Goal: Find specific page/section: Locate item on page

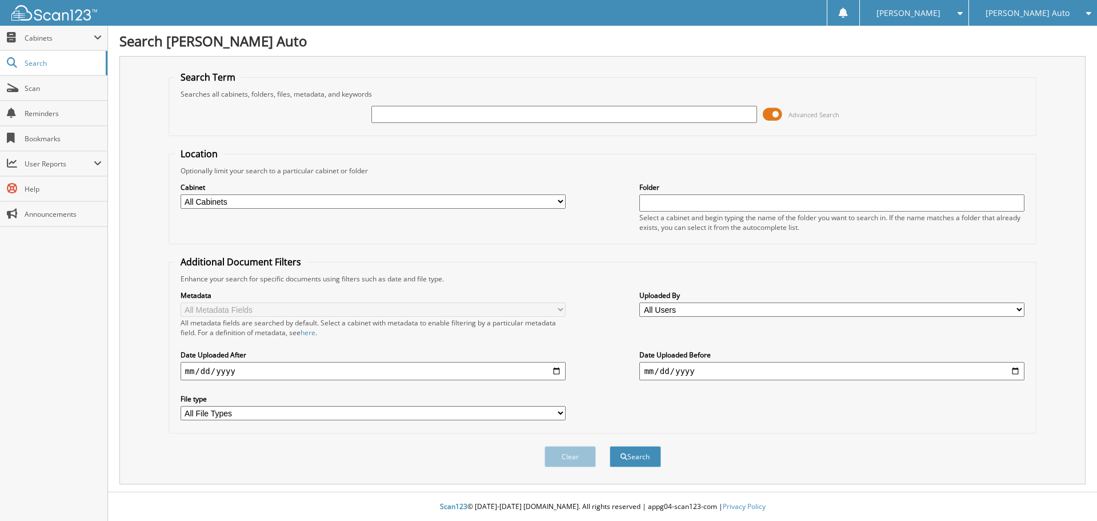
click at [478, 113] on input "text" at bounding box center [563, 114] width 385 height 17
type input "1P2292"
click at [776, 118] on span at bounding box center [772, 114] width 19 height 17
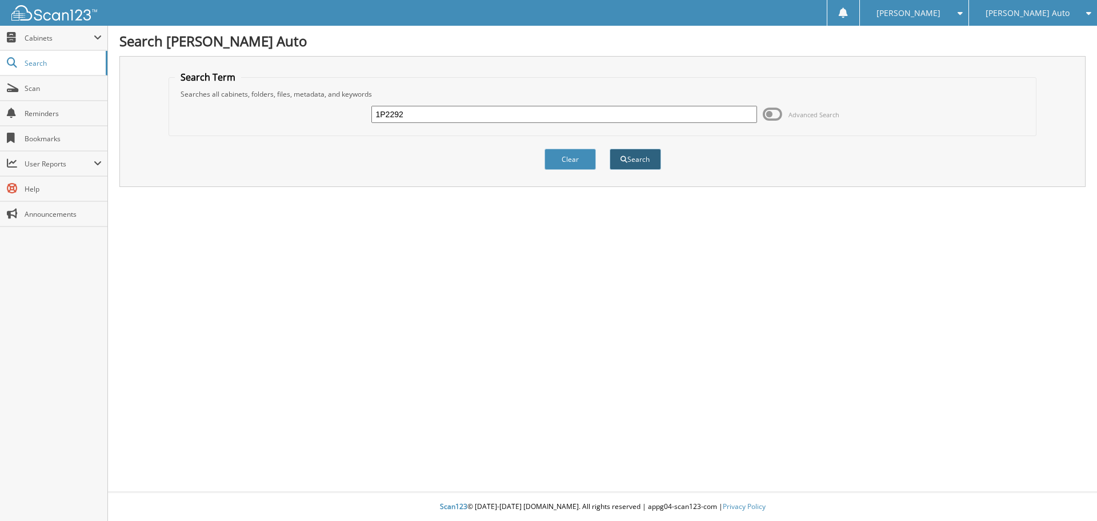
click at [630, 160] on button "Search" at bounding box center [635, 159] width 51 height 21
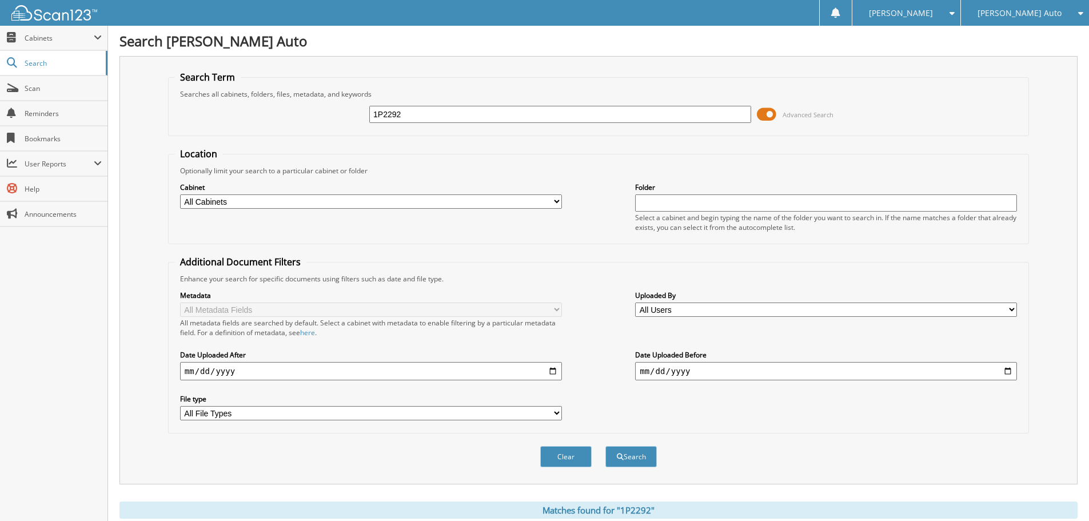
click at [770, 114] on span at bounding box center [766, 114] width 19 height 17
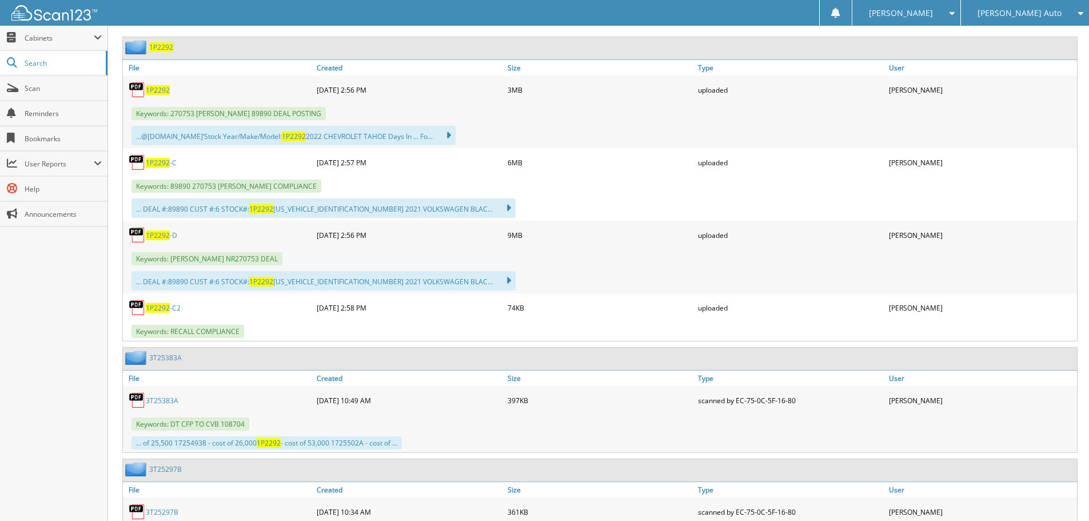
scroll to position [229, 0]
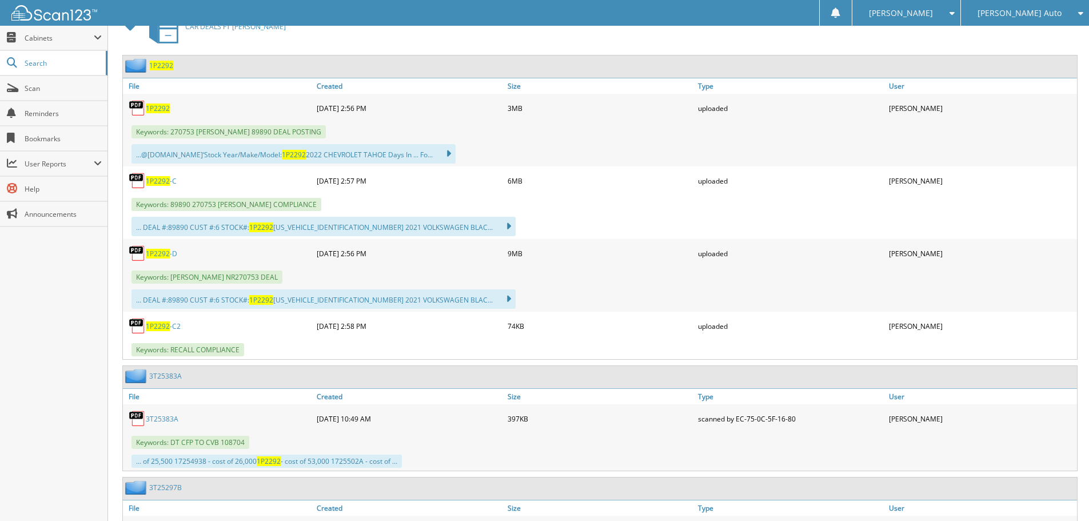
click at [141, 110] on img at bounding box center [137, 107] width 17 height 17
click at [156, 109] on span "1P2292" at bounding box center [158, 108] width 24 height 10
